Goal: Task Accomplishment & Management: Manage account settings

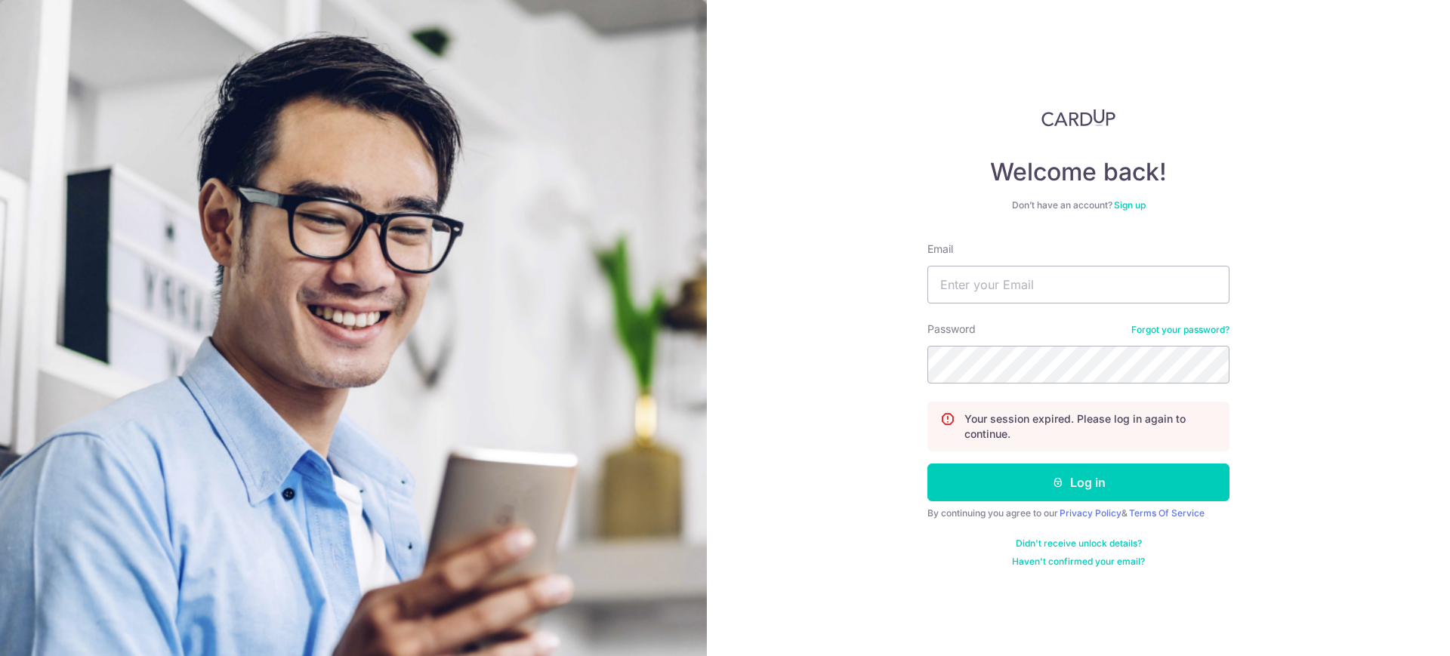
type input "[EMAIL_ADDRESS][DOMAIN_NAME]"
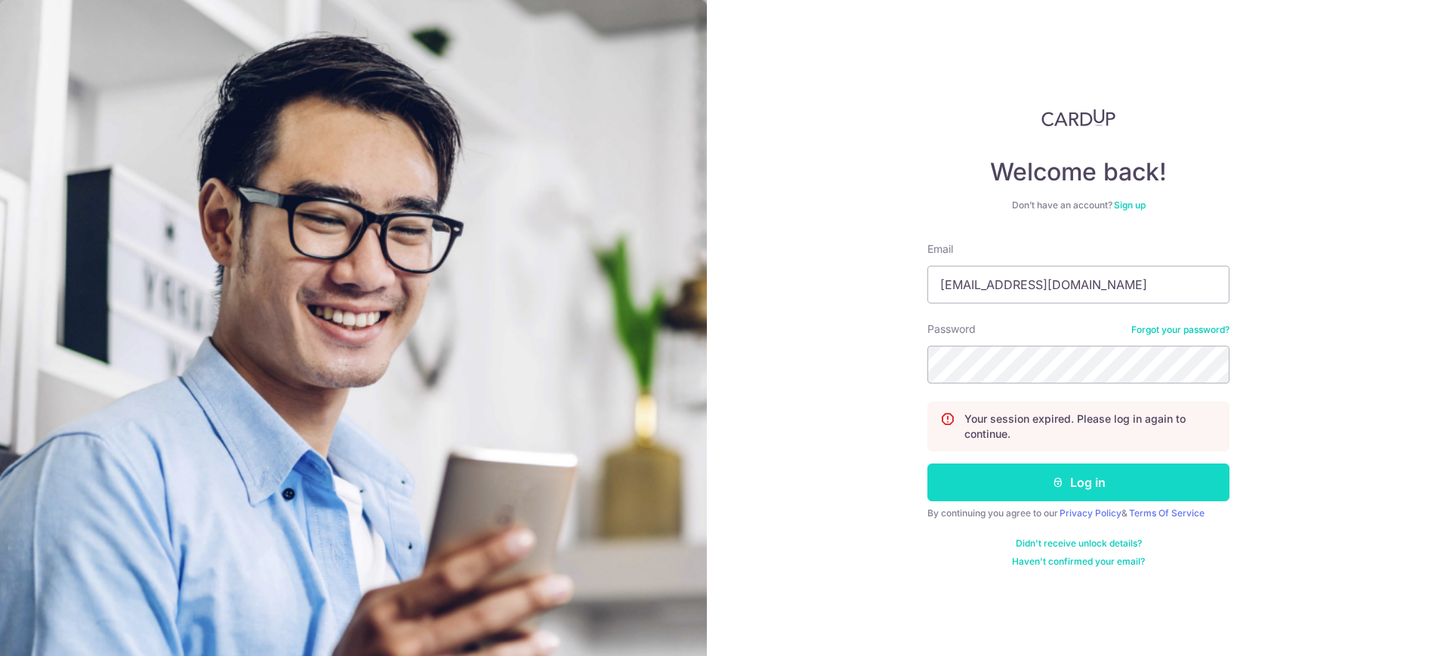
click at [1050, 485] on button "Log in" at bounding box center [1078, 483] width 302 height 38
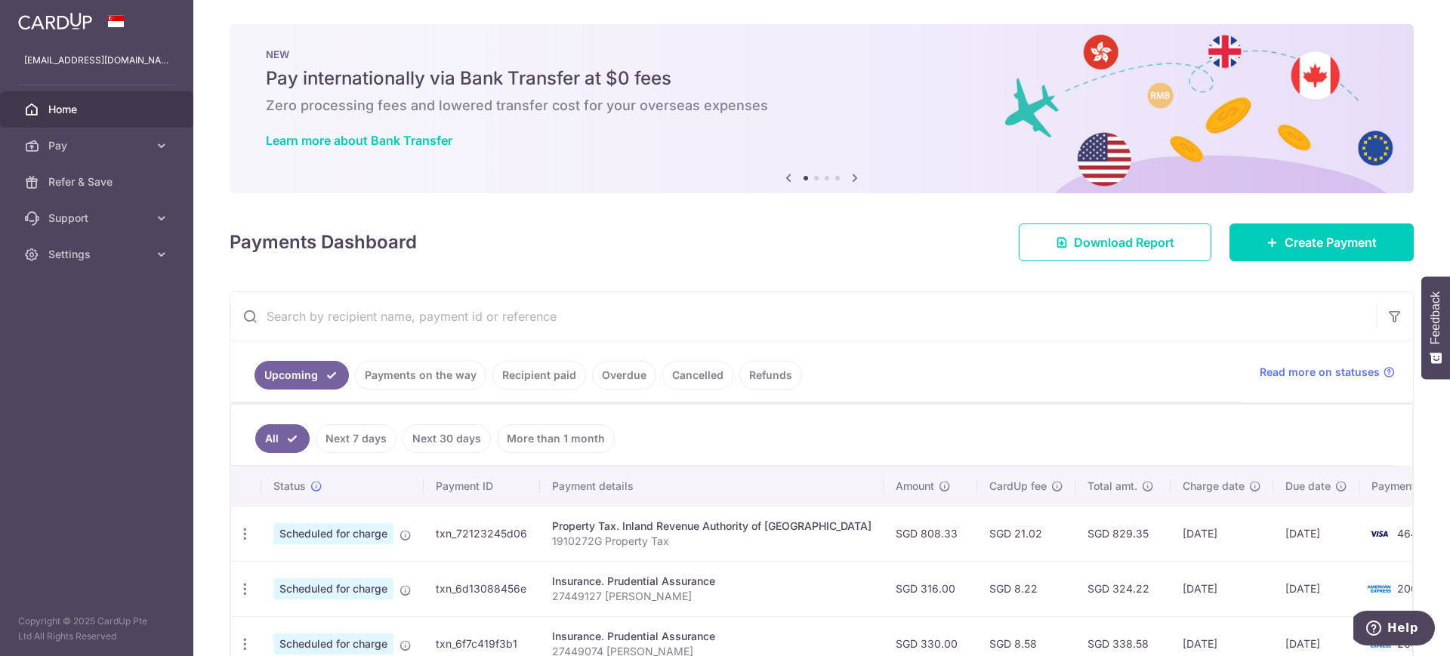
scroll to position [94, 0]
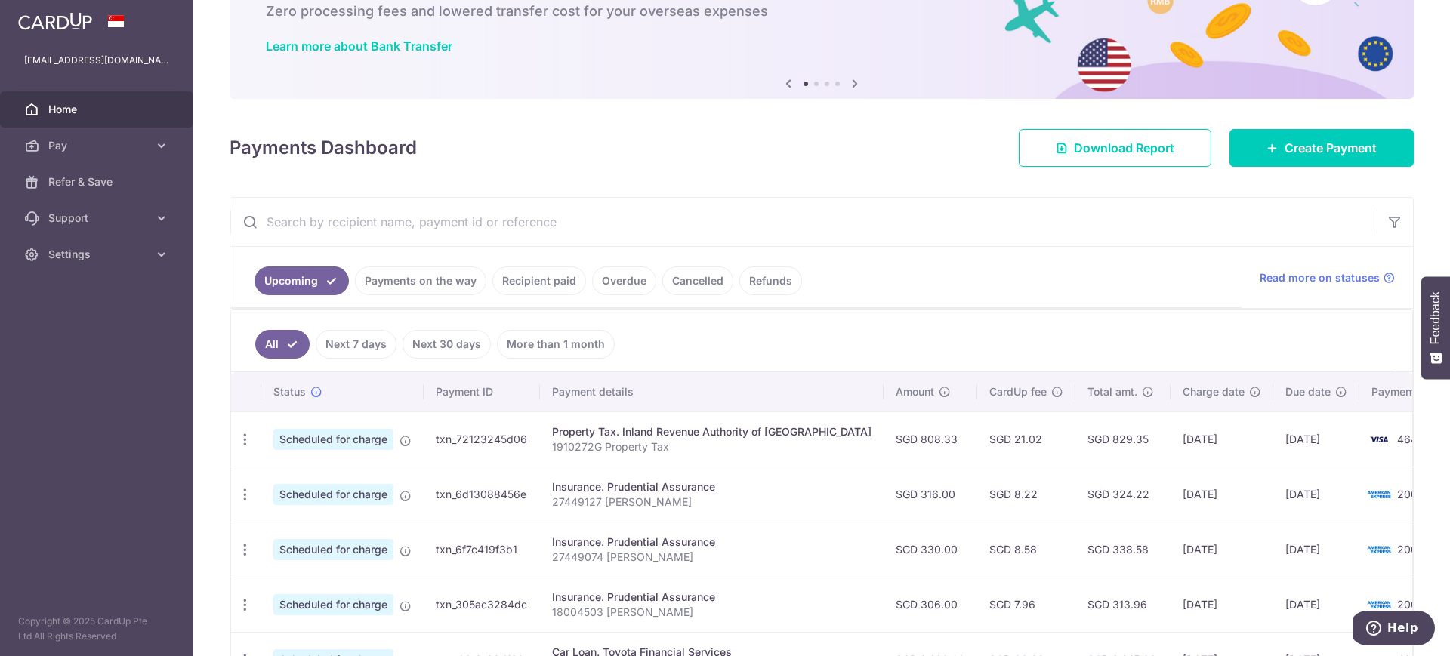
click at [351, 344] on link "Next 7 days" at bounding box center [356, 344] width 81 height 29
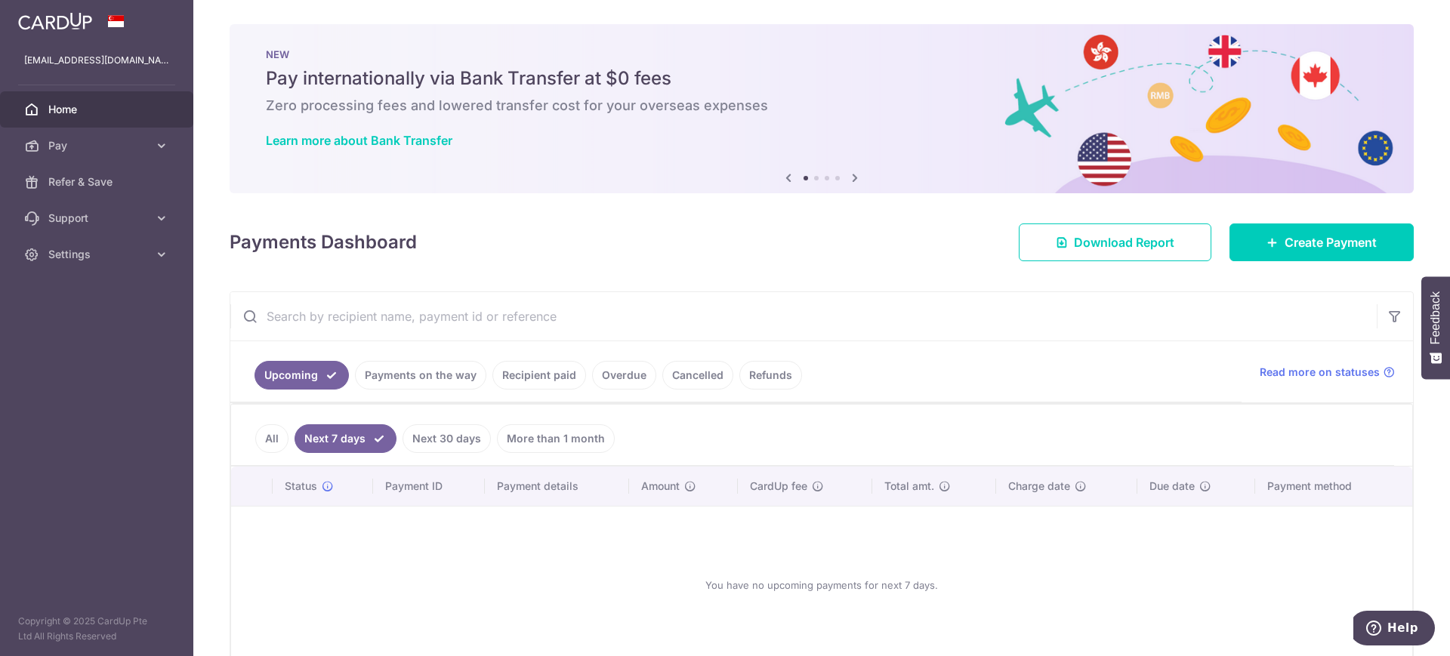
scroll to position [82, 0]
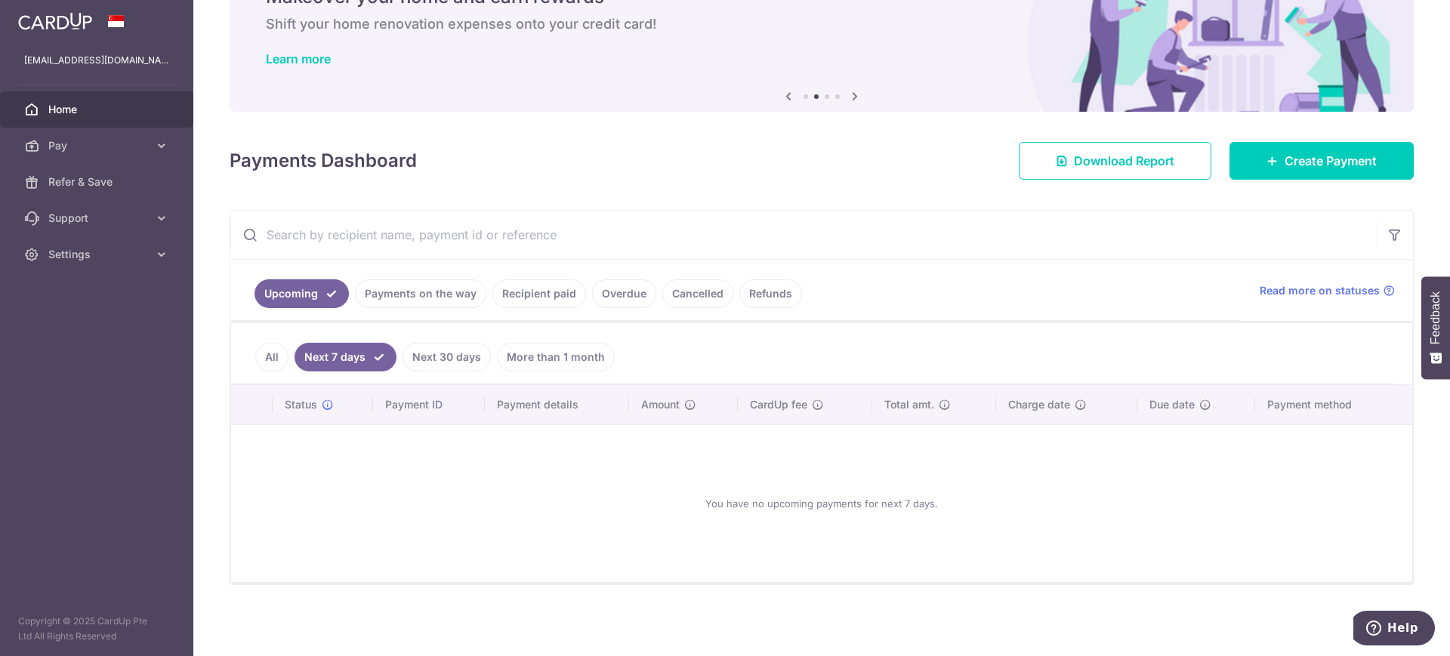
click at [452, 356] on link "Next 30 days" at bounding box center [447, 357] width 88 height 29
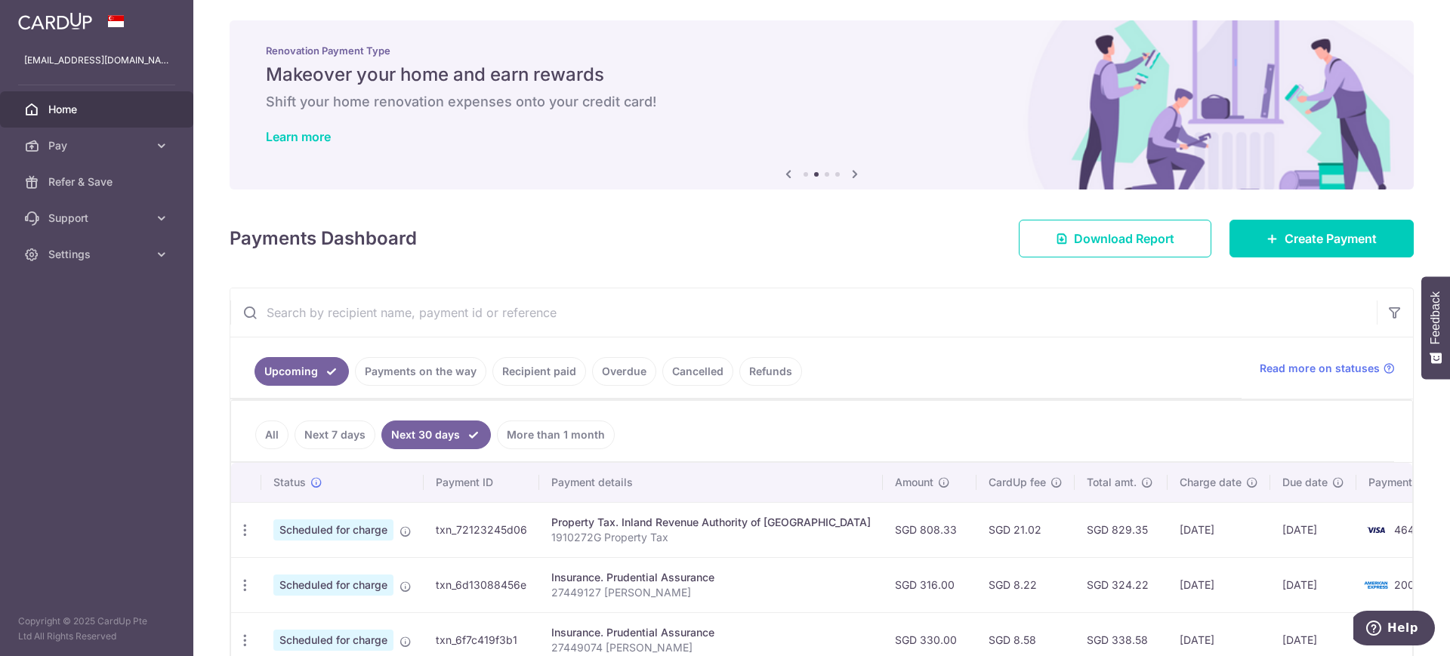
scroll to position [0, 0]
